Goal: Check status: Check status

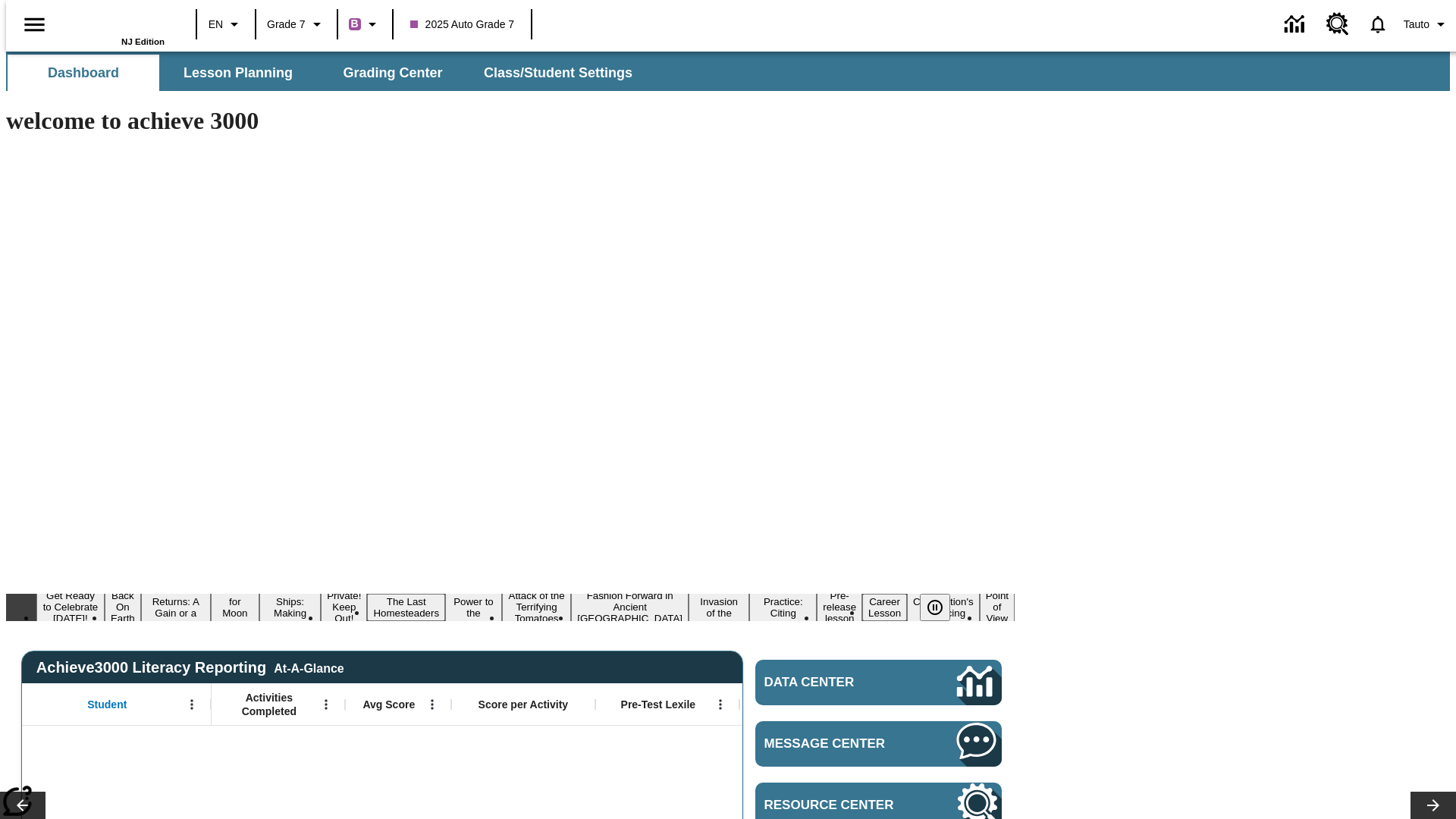
type input "-1"
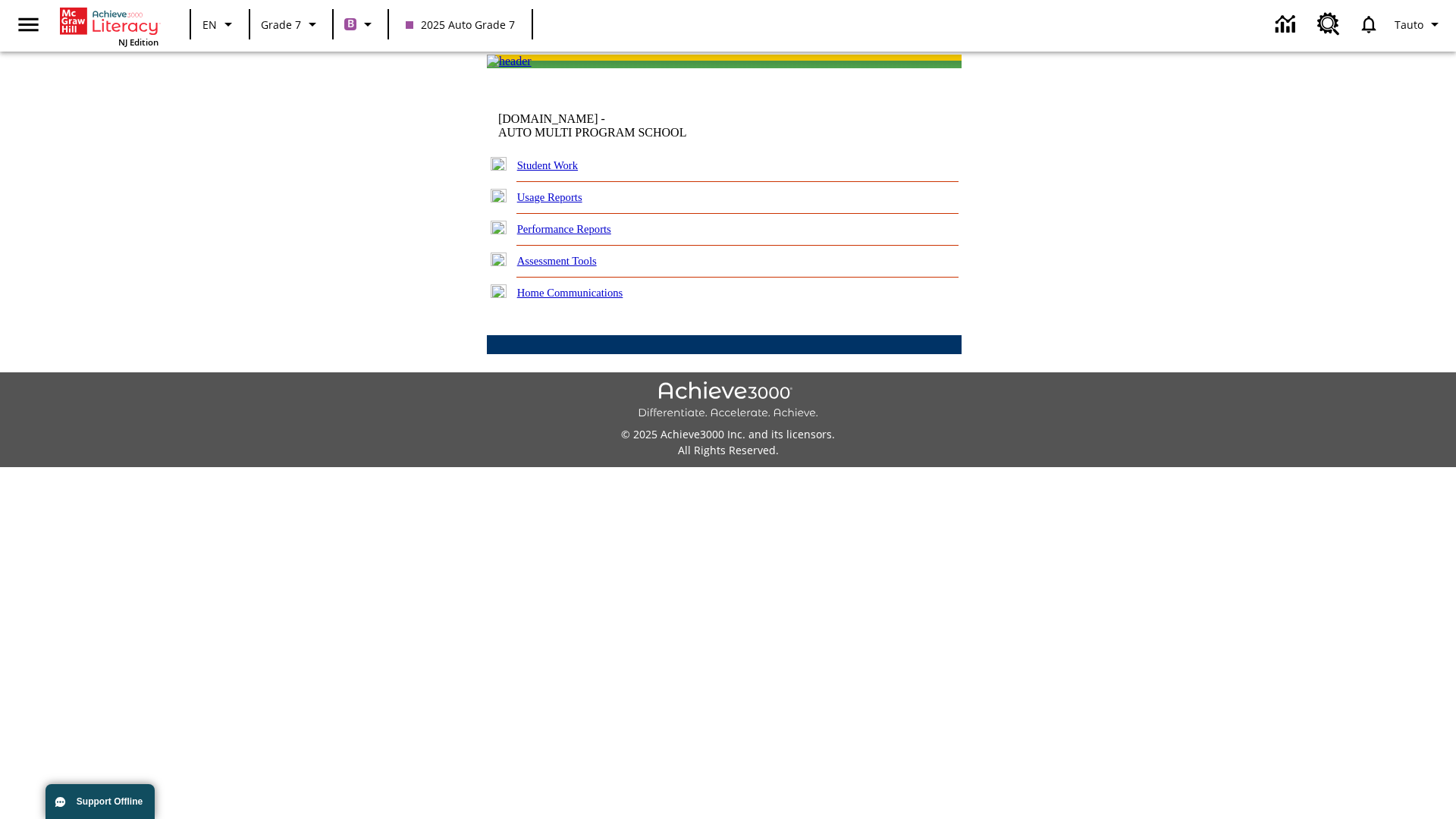
click at [557, 171] on link "Student Work" at bounding box center [547, 165] width 61 height 12
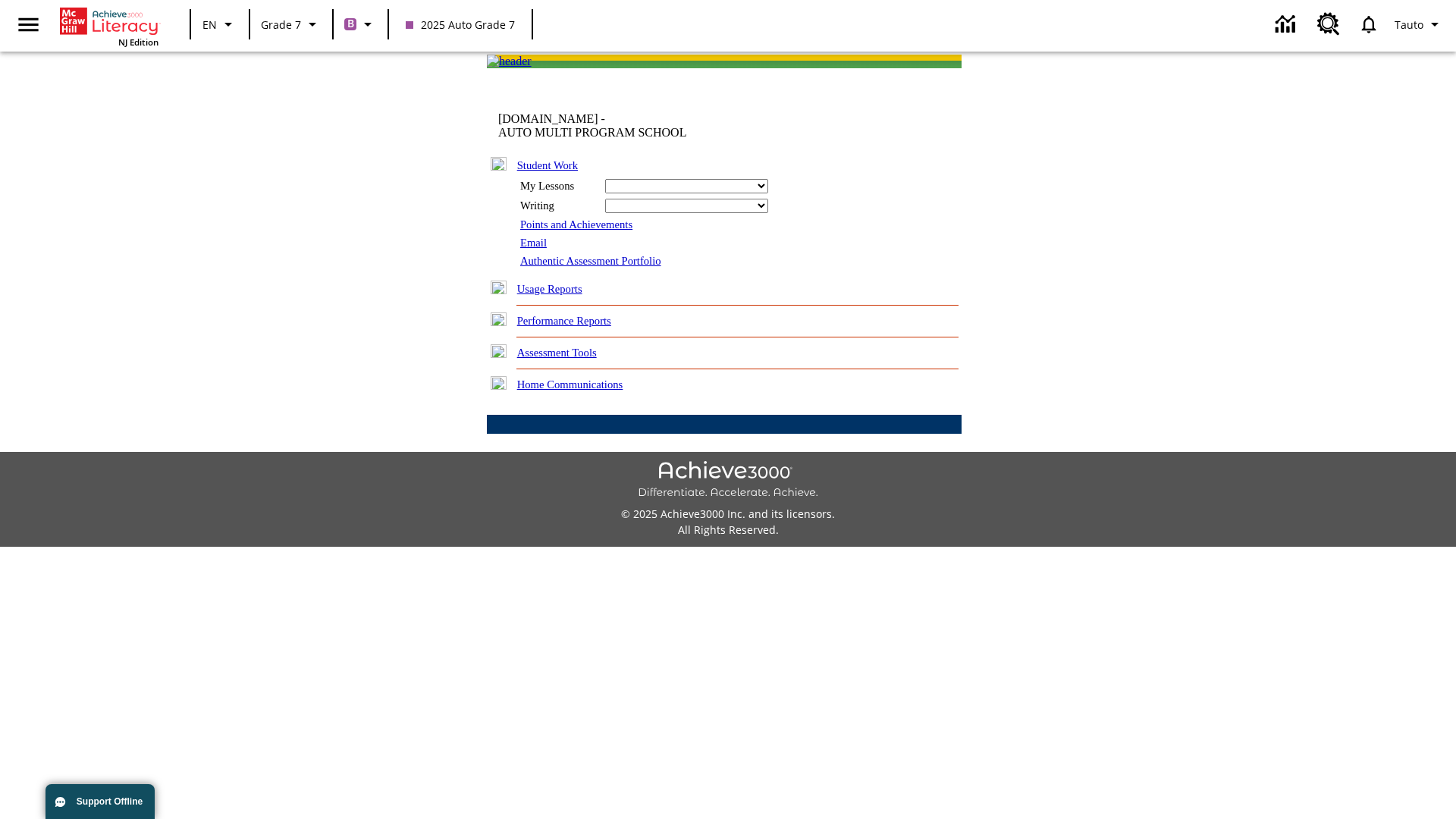
select select "/options/reports/?report_id=24&atype=1&section=2"
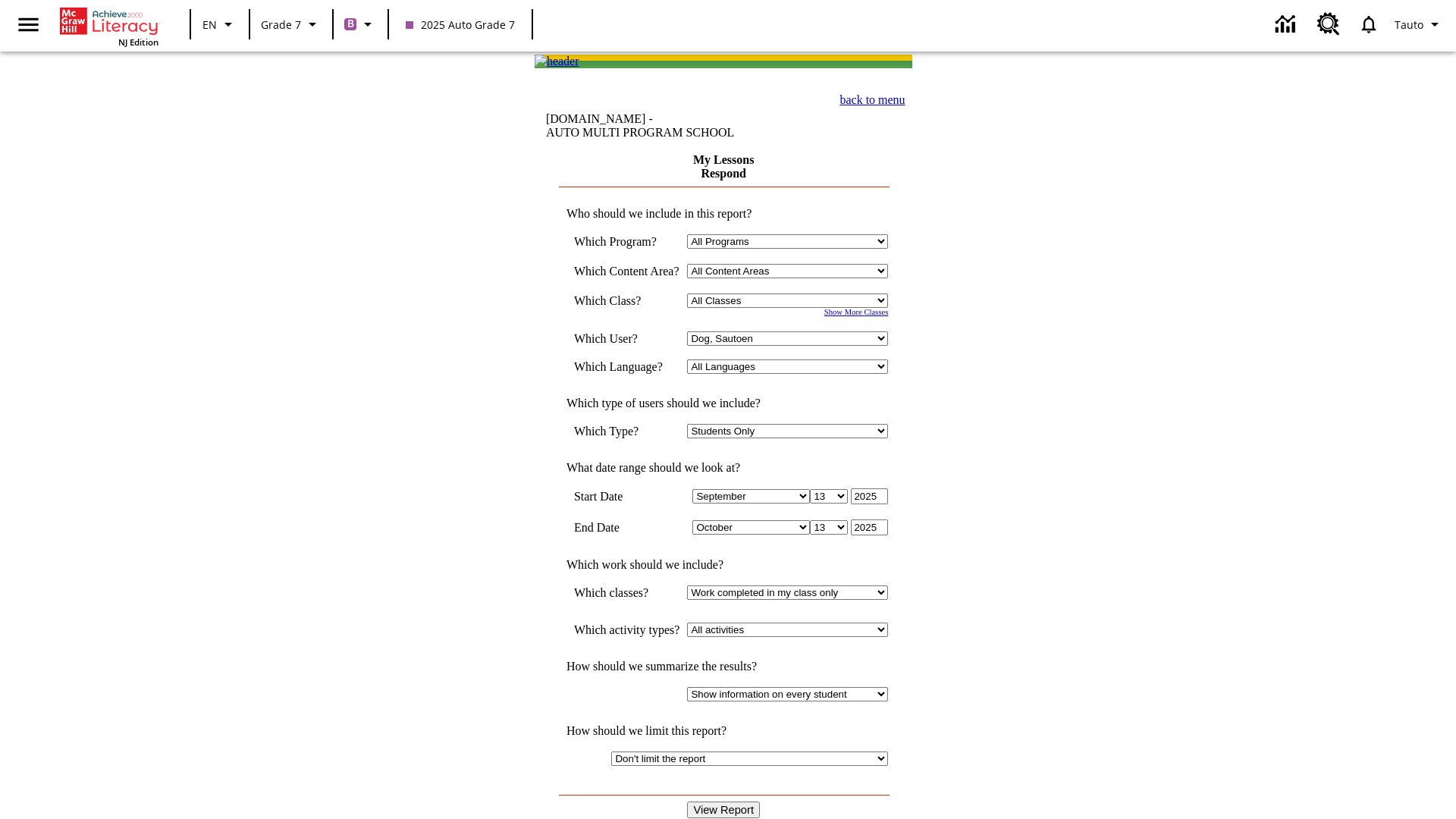
select select "21437138"
select select "4"
type input "2024"
click at [725, 801] on input "View Report" at bounding box center [723, 809] width 73 height 17
